Goal: Transaction & Acquisition: Book appointment/travel/reservation

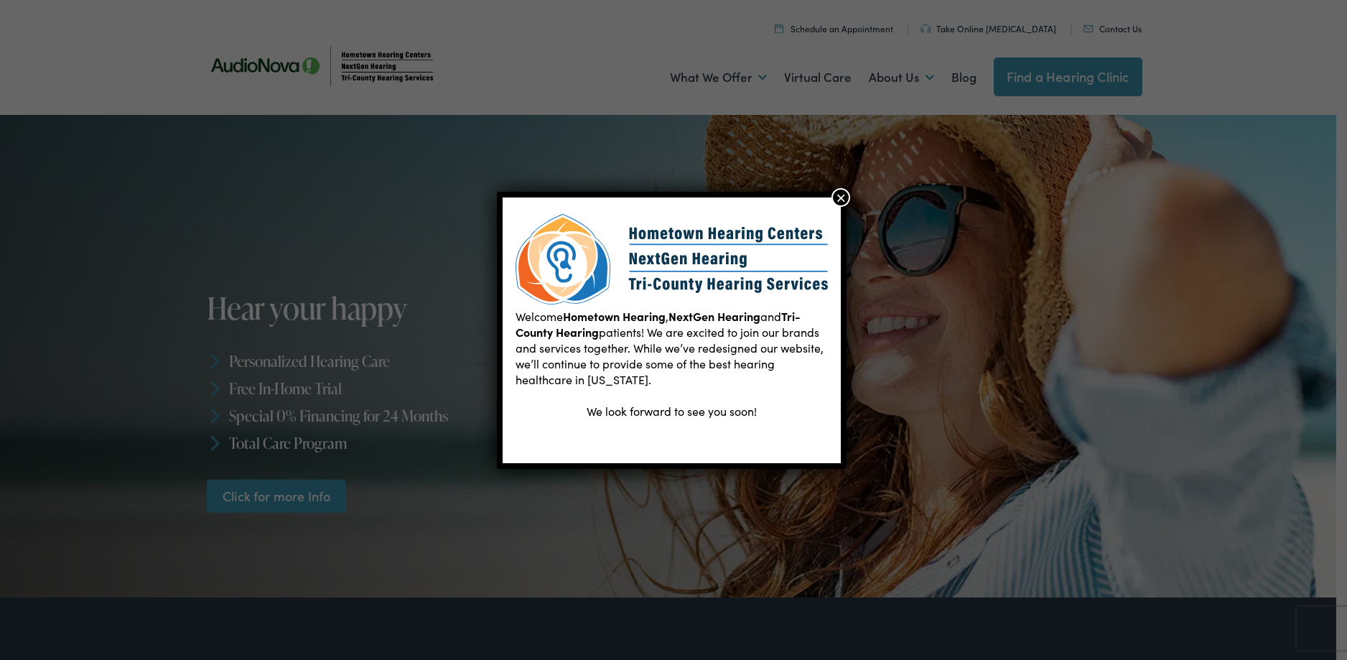
click at [841, 201] on button "×" at bounding box center [840, 197] width 19 height 19
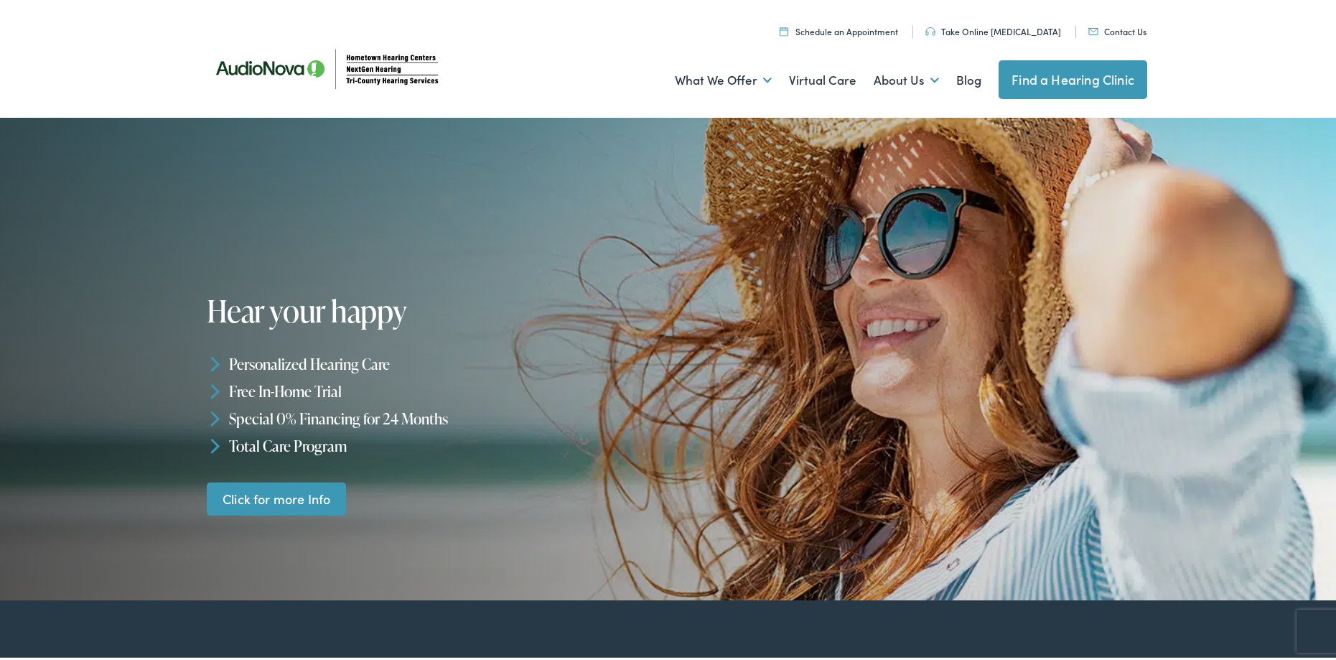
click at [859, 28] on link "Schedule an Appointment" at bounding box center [839, 28] width 118 height 12
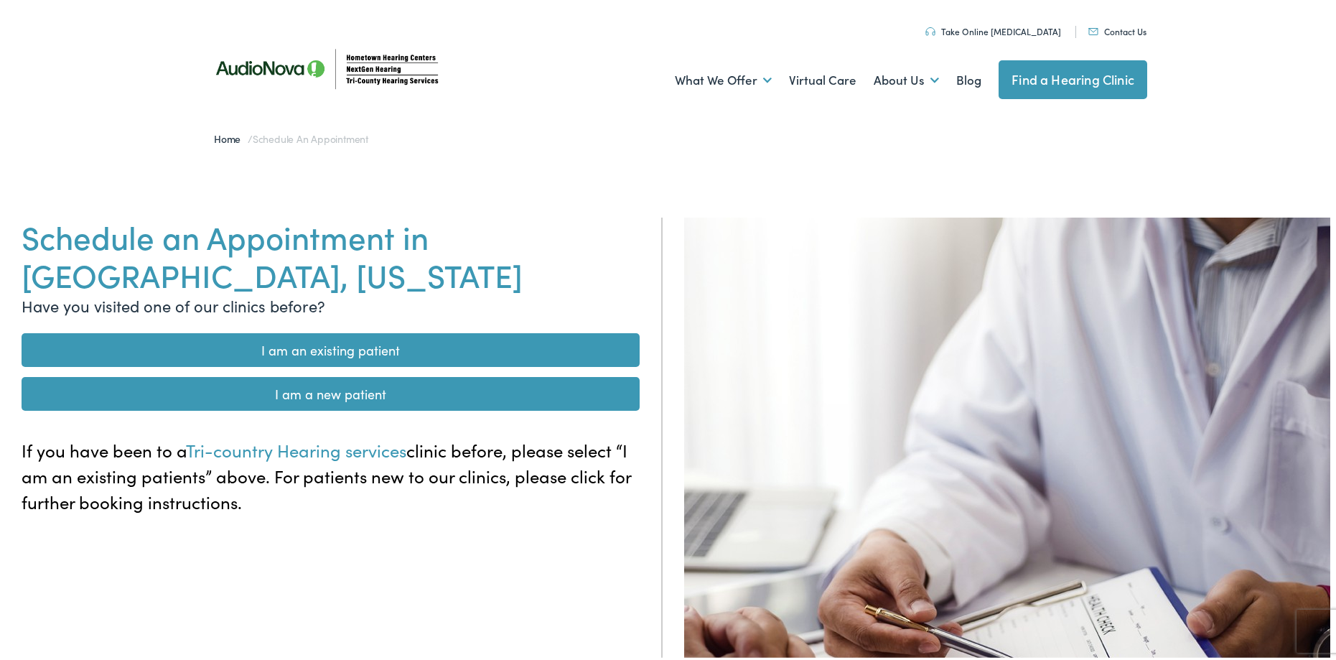
click at [352, 388] on link "I am a new patient" at bounding box center [331, 391] width 618 height 34
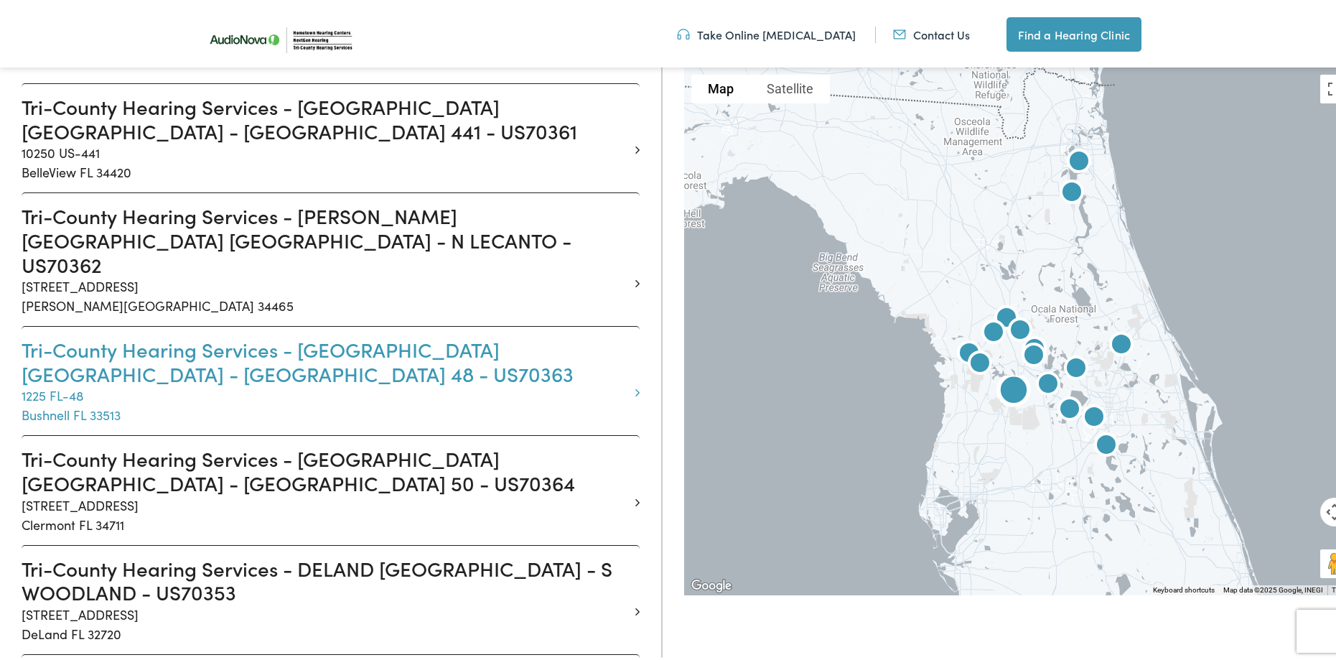
scroll to position [431, 0]
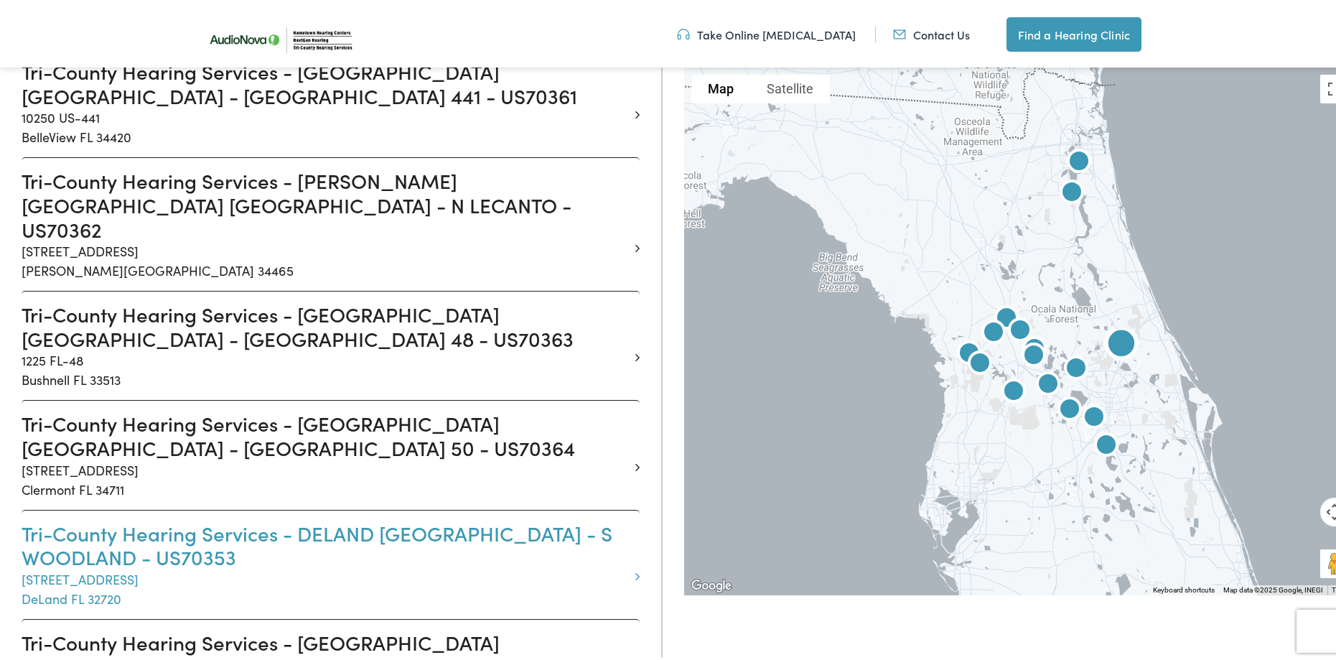
click at [169, 518] on h3 "Tri-County Hearing Services - DELAND [GEOGRAPHIC_DATA] - S WOODLAND - US70353" at bounding box center [325, 542] width 607 height 48
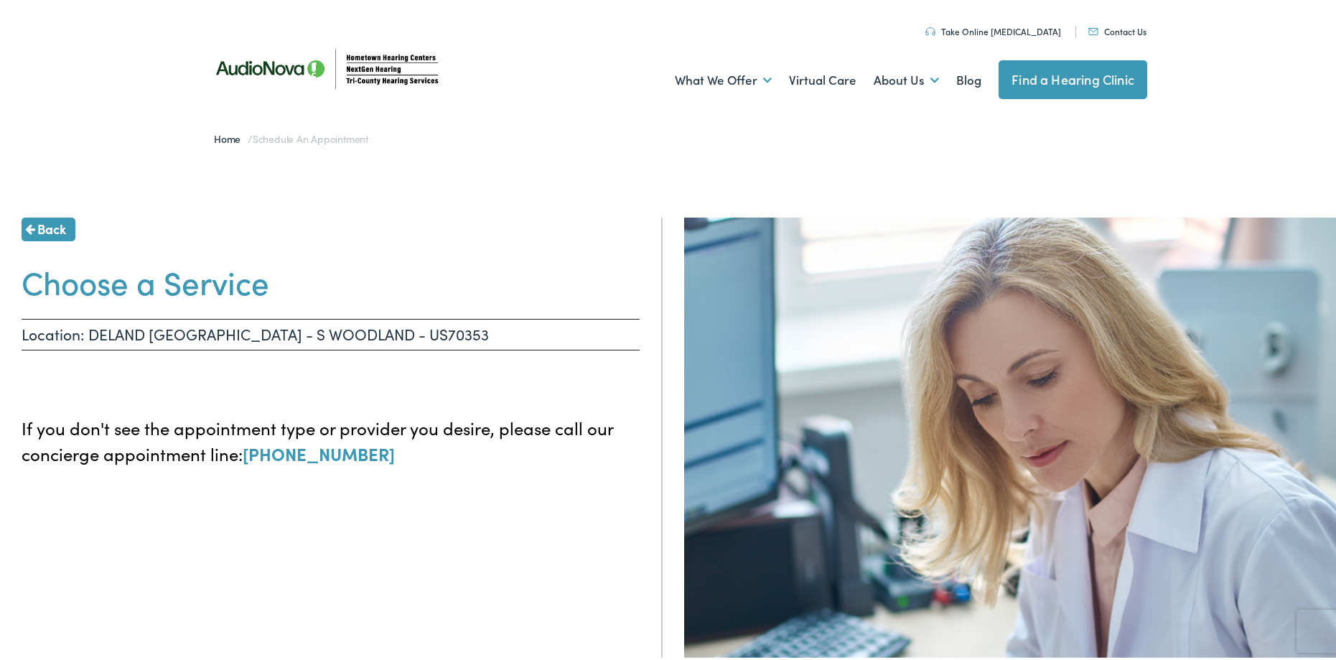
click at [54, 223] on span "Back" at bounding box center [51, 225] width 29 height 19
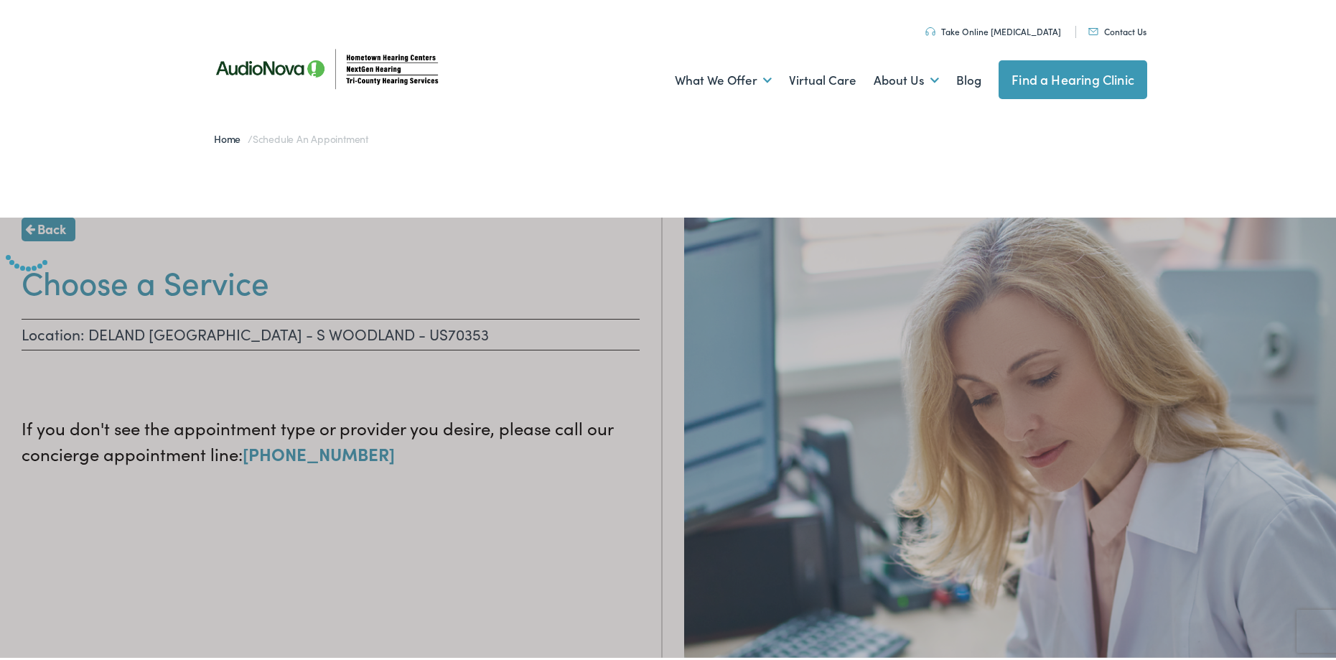
click at [55, 229] on div at bounding box center [673, 545] width 1347 height 660
